Goal: Book appointment/travel/reservation

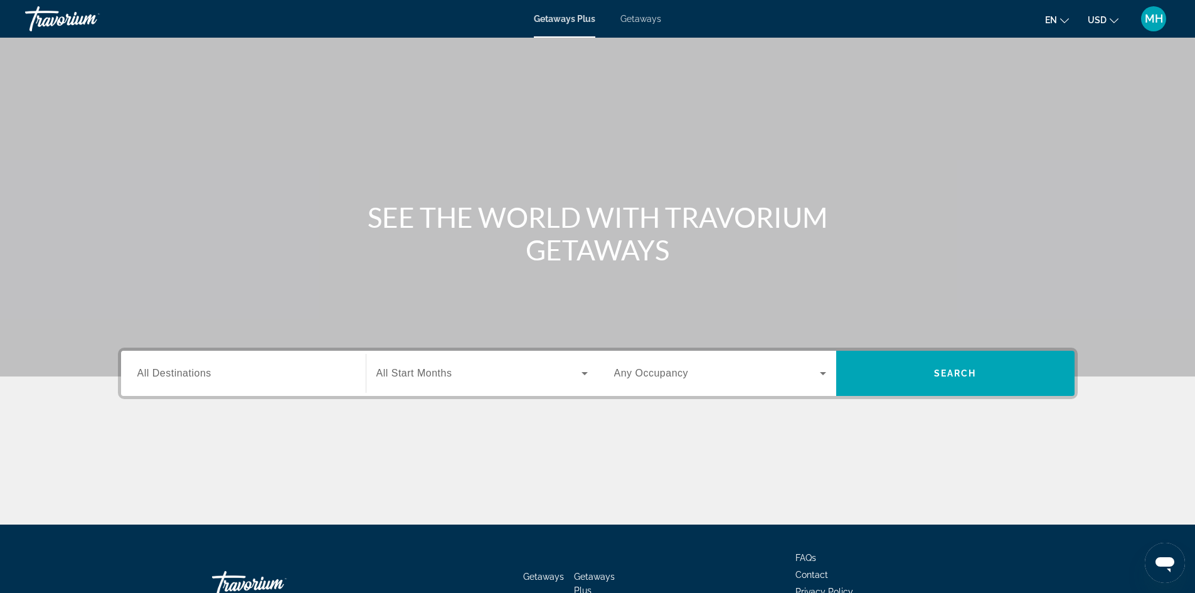
click at [227, 368] on input "Destination All Destinations" at bounding box center [243, 373] width 212 height 15
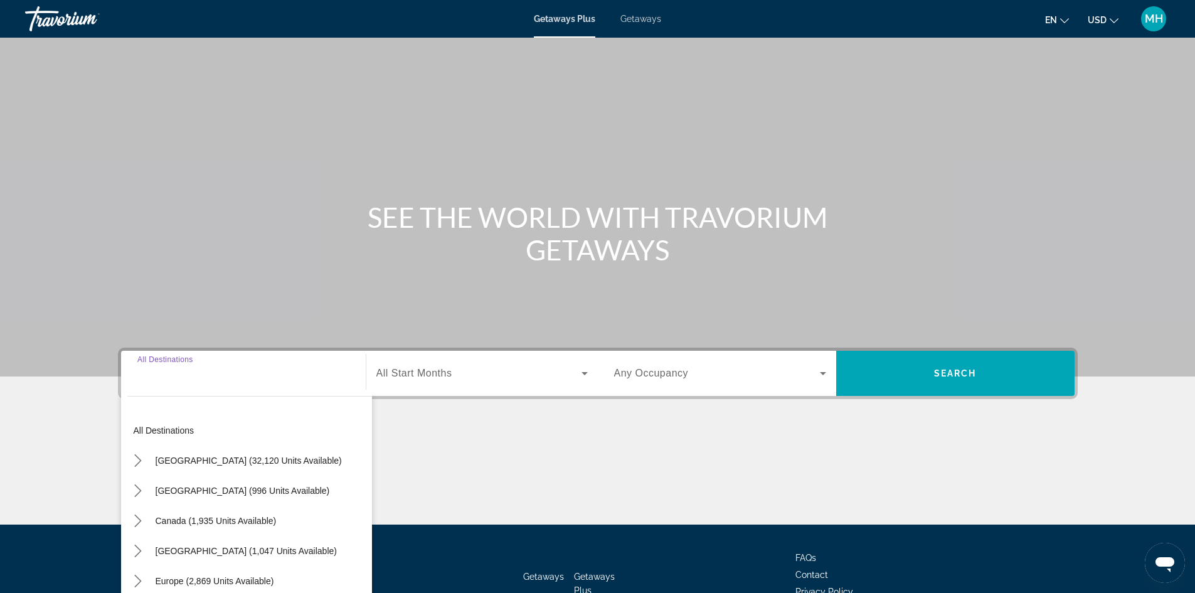
scroll to position [85, 0]
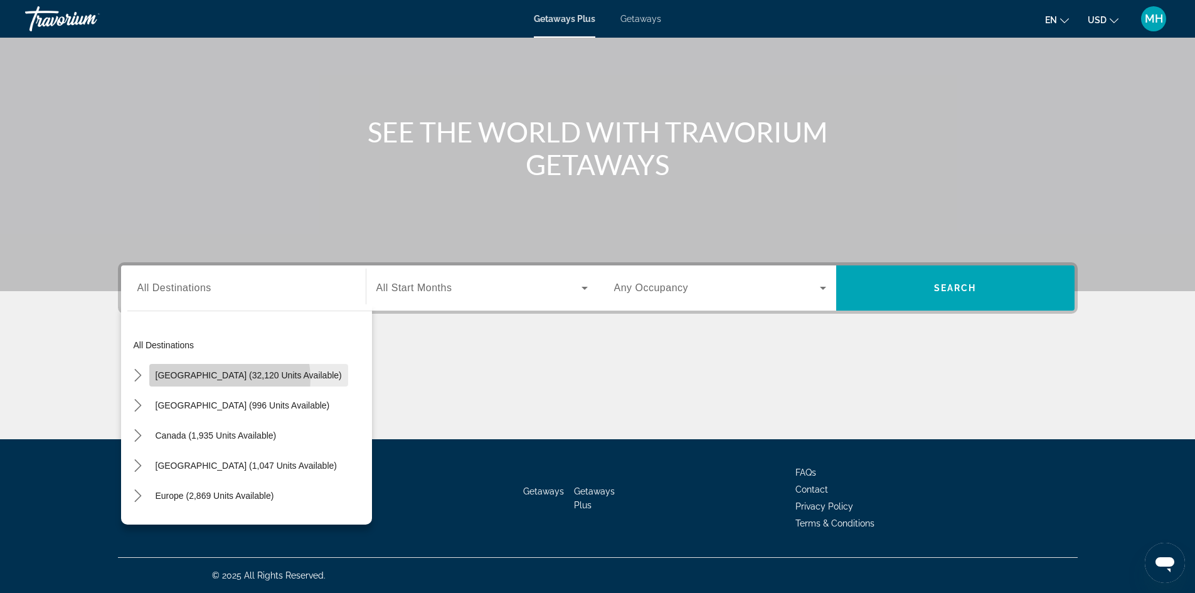
click at [215, 379] on span "[GEOGRAPHIC_DATA] (32,120 units available)" at bounding box center [249, 375] width 186 height 10
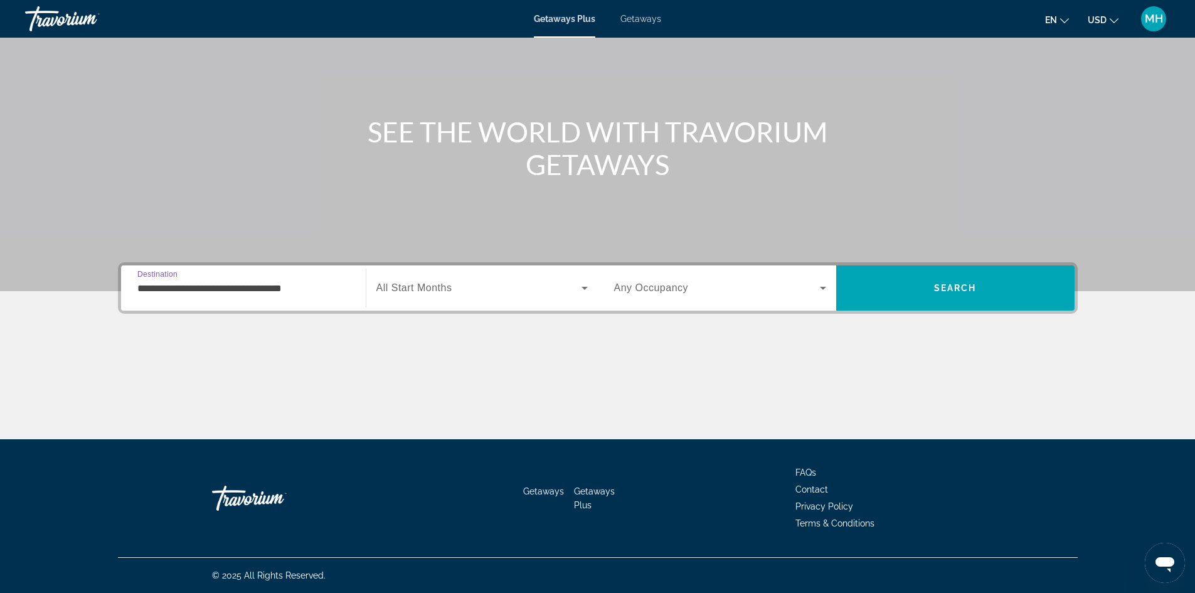
click at [233, 289] on input "**********" at bounding box center [243, 288] width 212 height 15
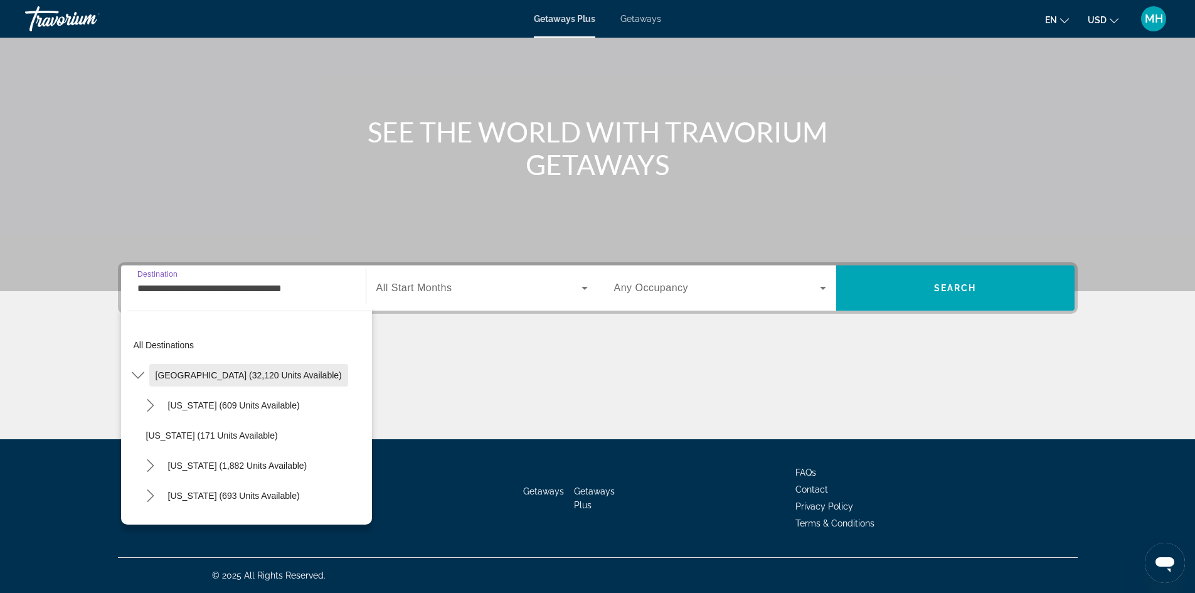
scroll to position [63, 0]
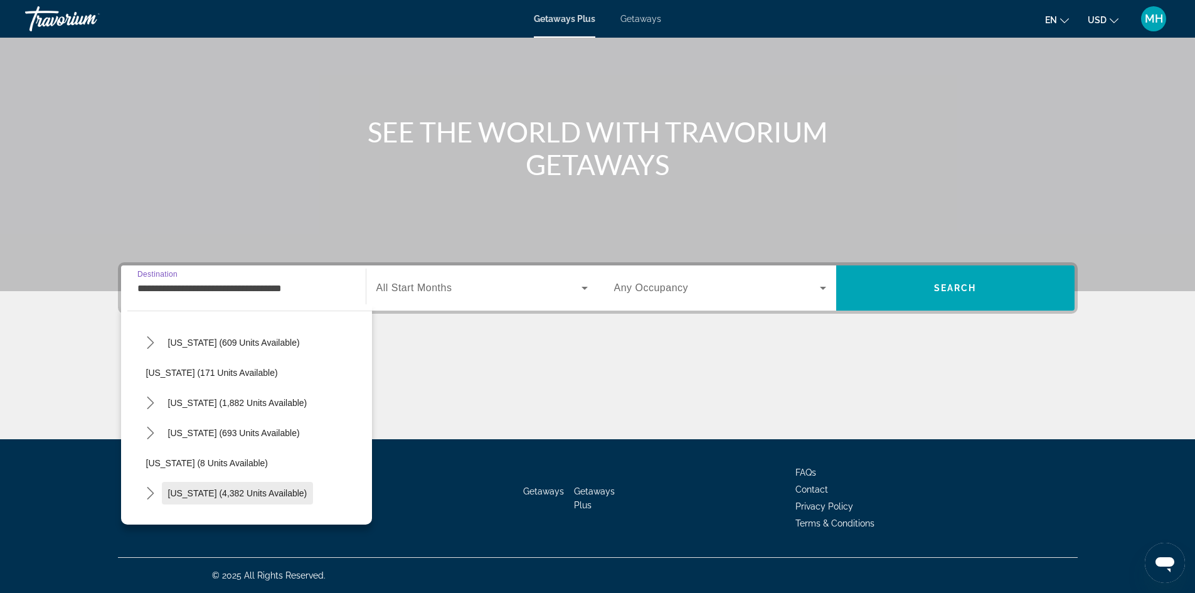
click at [199, 488] on span "[US_STATE] (4,382 units available)" at bounding box center [237, 493] width 139 height 10
type input "**********"
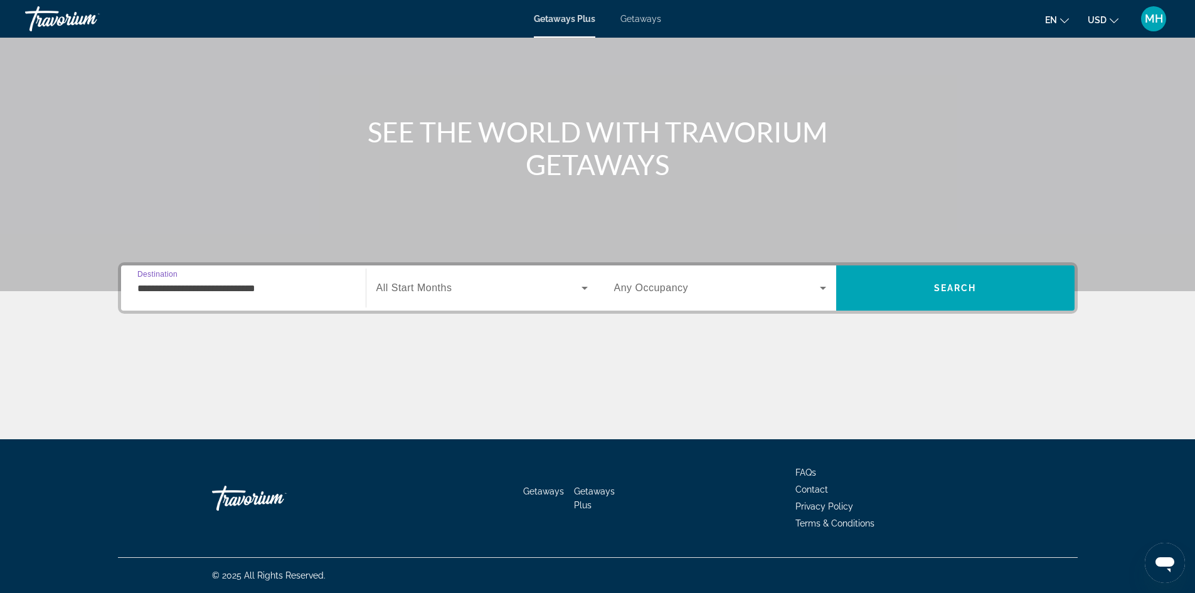
click at [456, 301] on div "Search widget" at bounding box center [481, 287] width 211 height 35
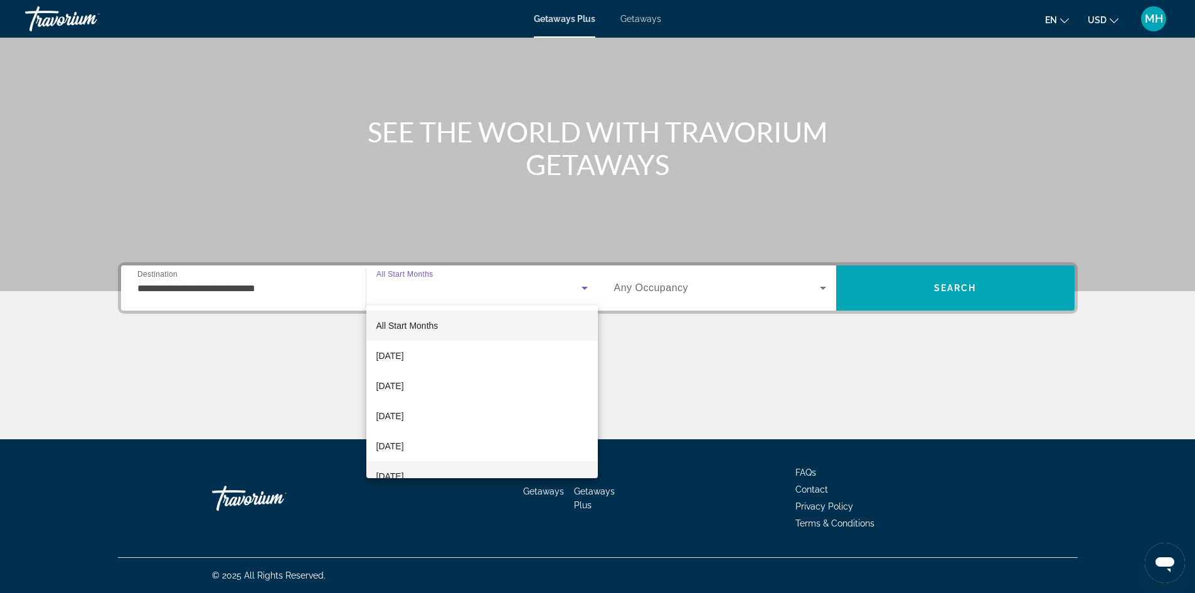
click at [404, 474] on span "[DATE]" at bounding box center [390, 476] width 28 height 15
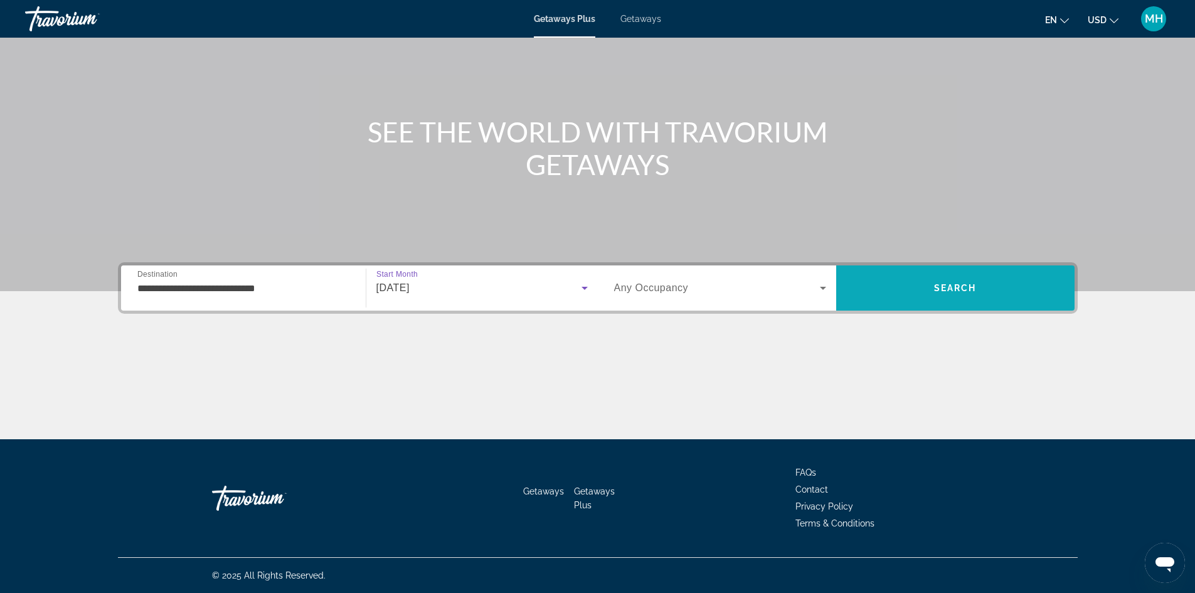
click at [908, 276] on span "Search" at bounding box center [955, 288] width 238 height 30
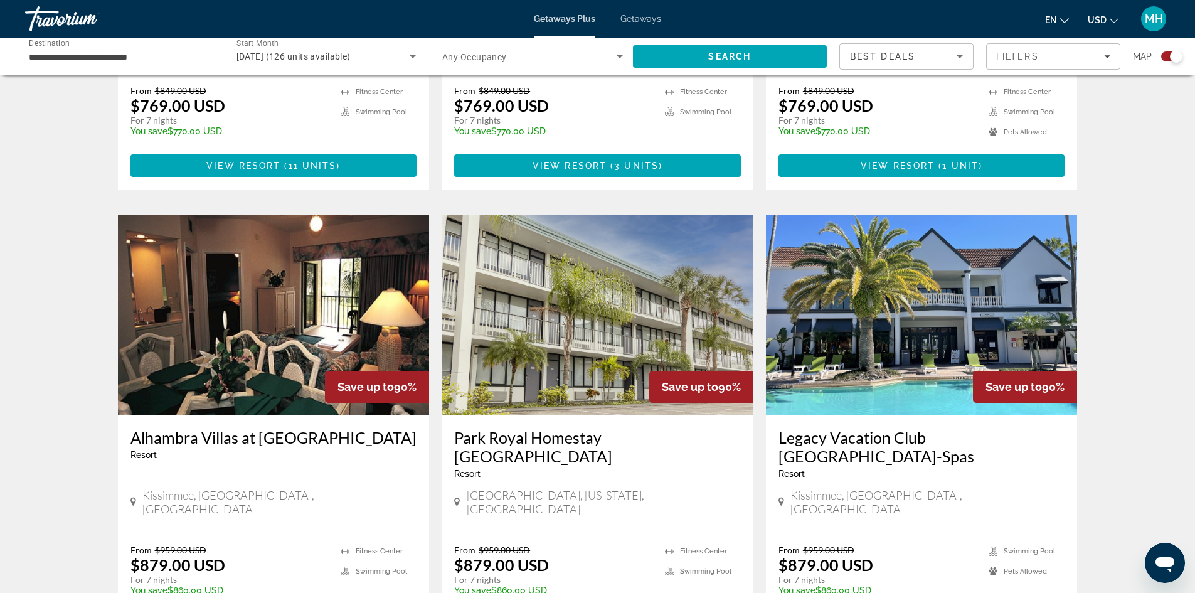
scroll to position [816, 0]
